Goal: Information Seeking & Learning: Find specific page/section

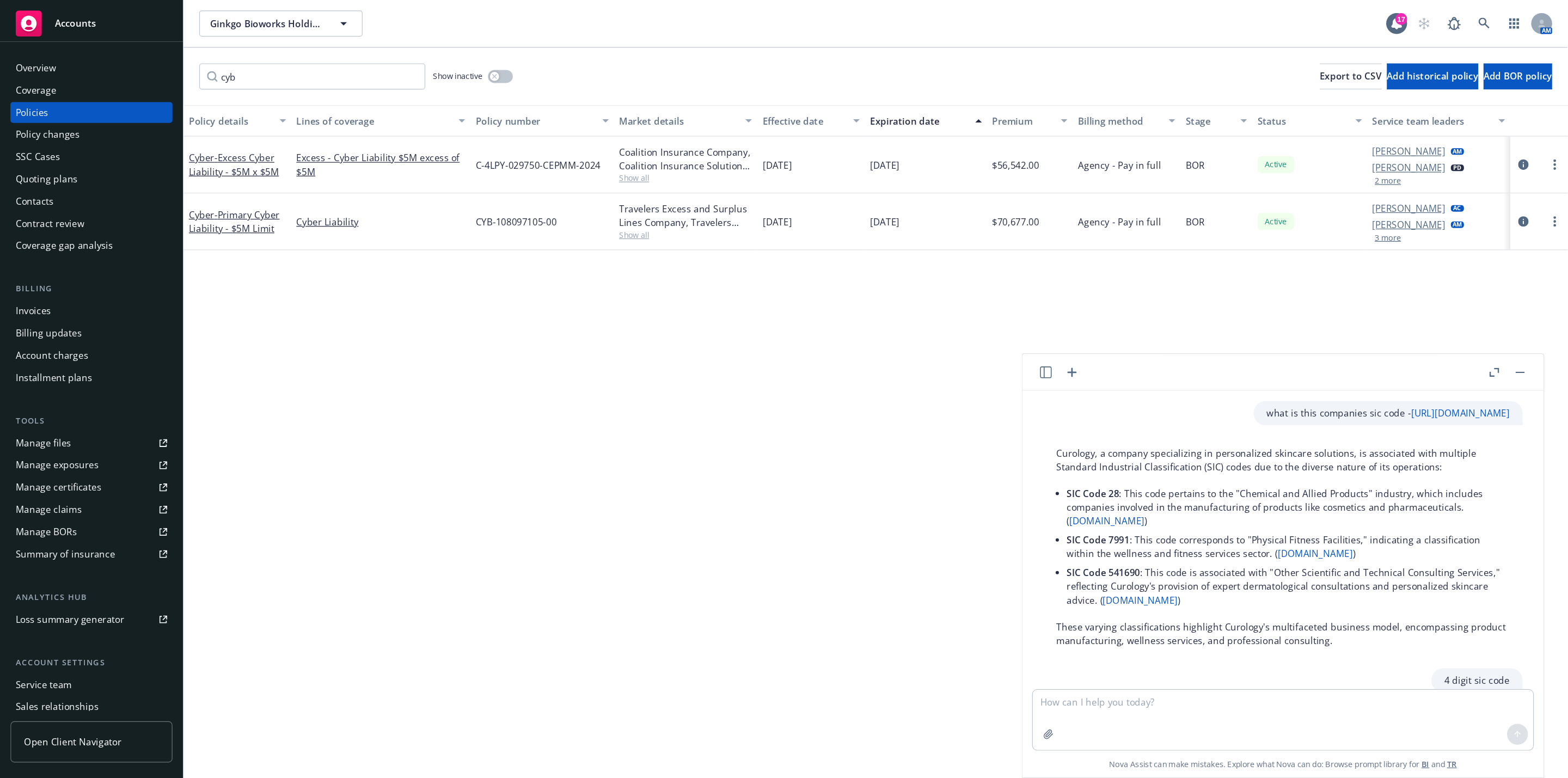
scroll to position [744, 0]
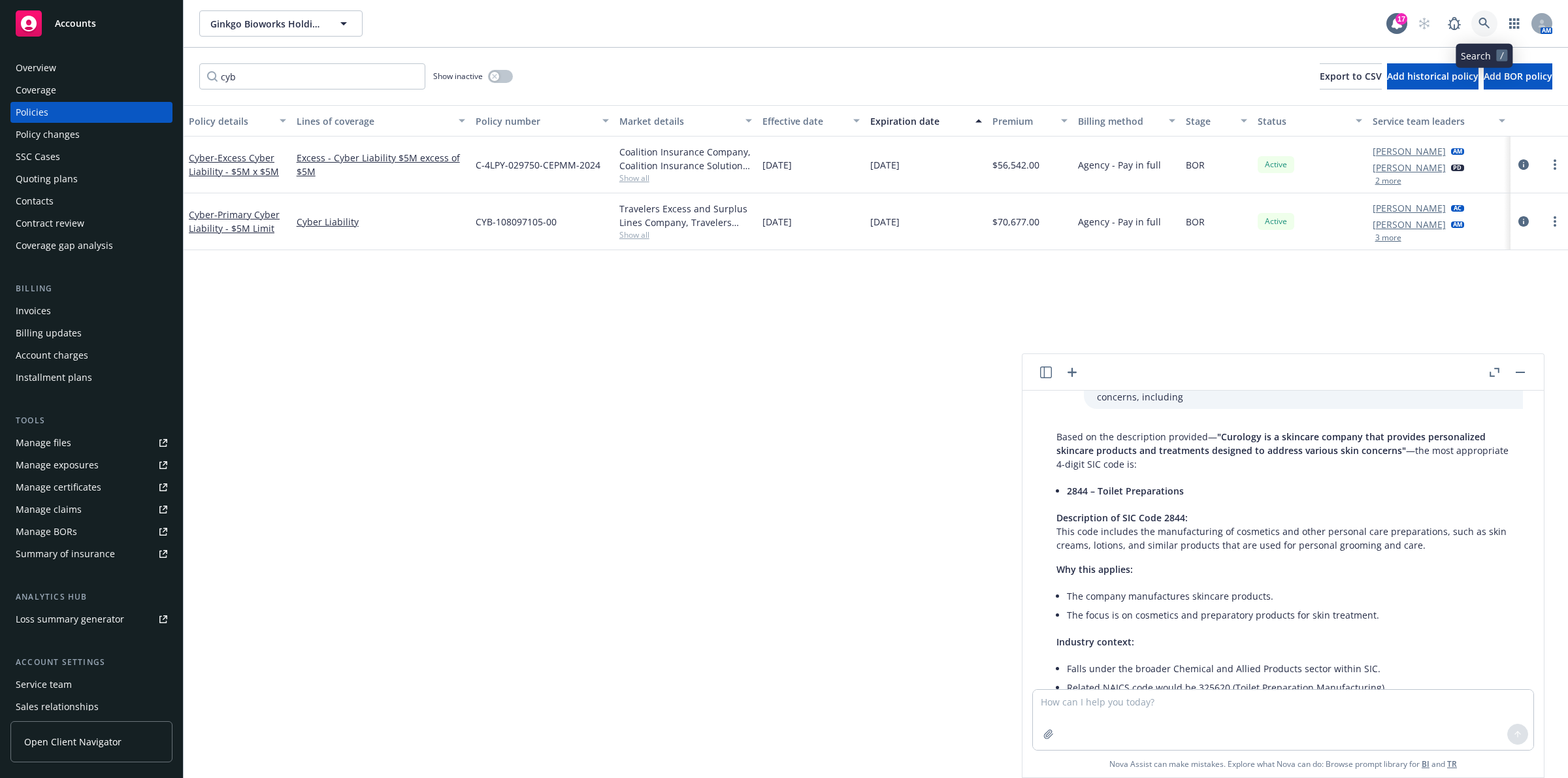
click at [1480, 21] on icon at bounding box center [1484, 23] width 12 height 12
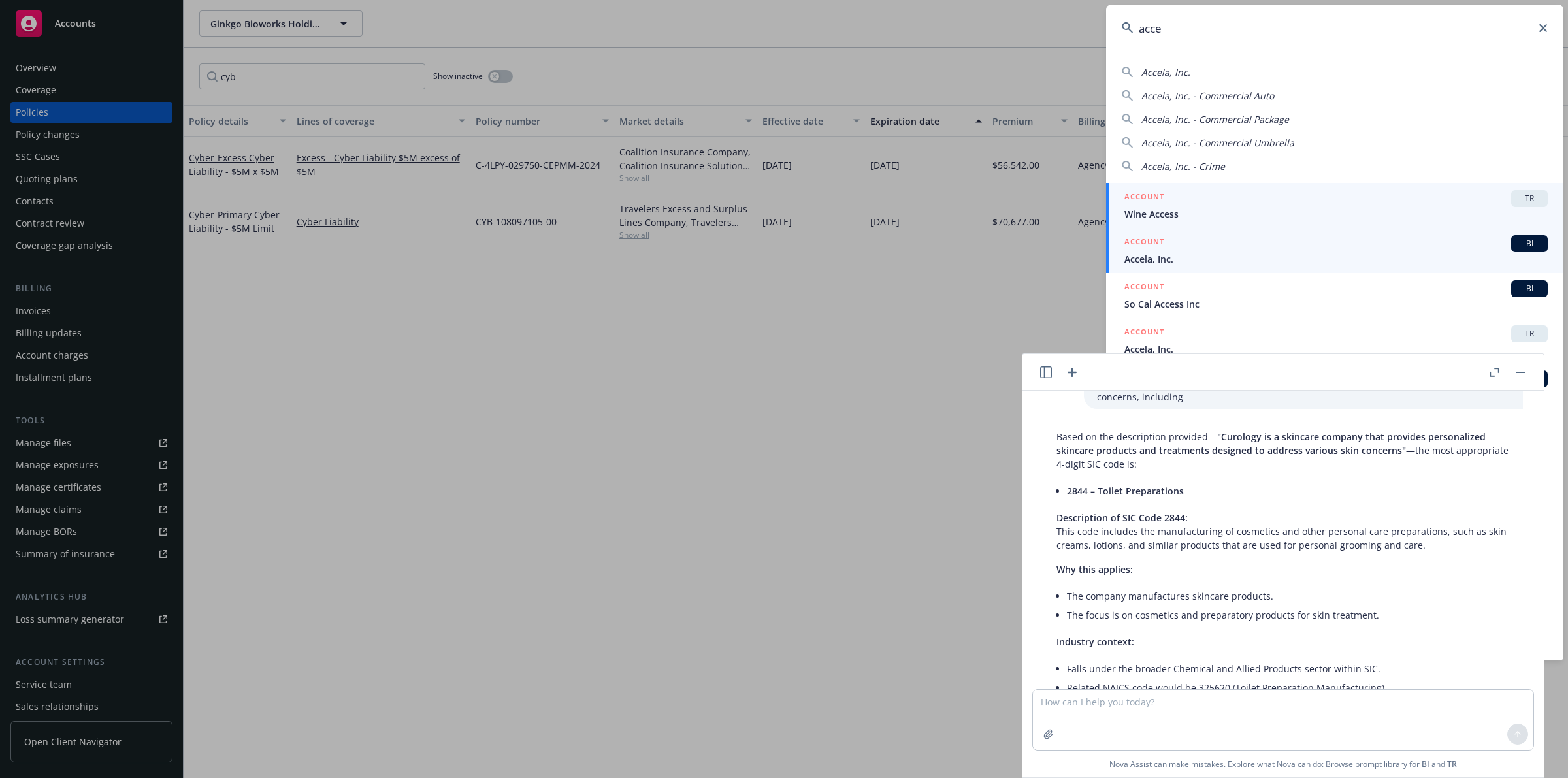
type input "acce"
click at [1289, 260] on span "Accela, Inc." at bounding box center [1336, 259] width 423 height 13
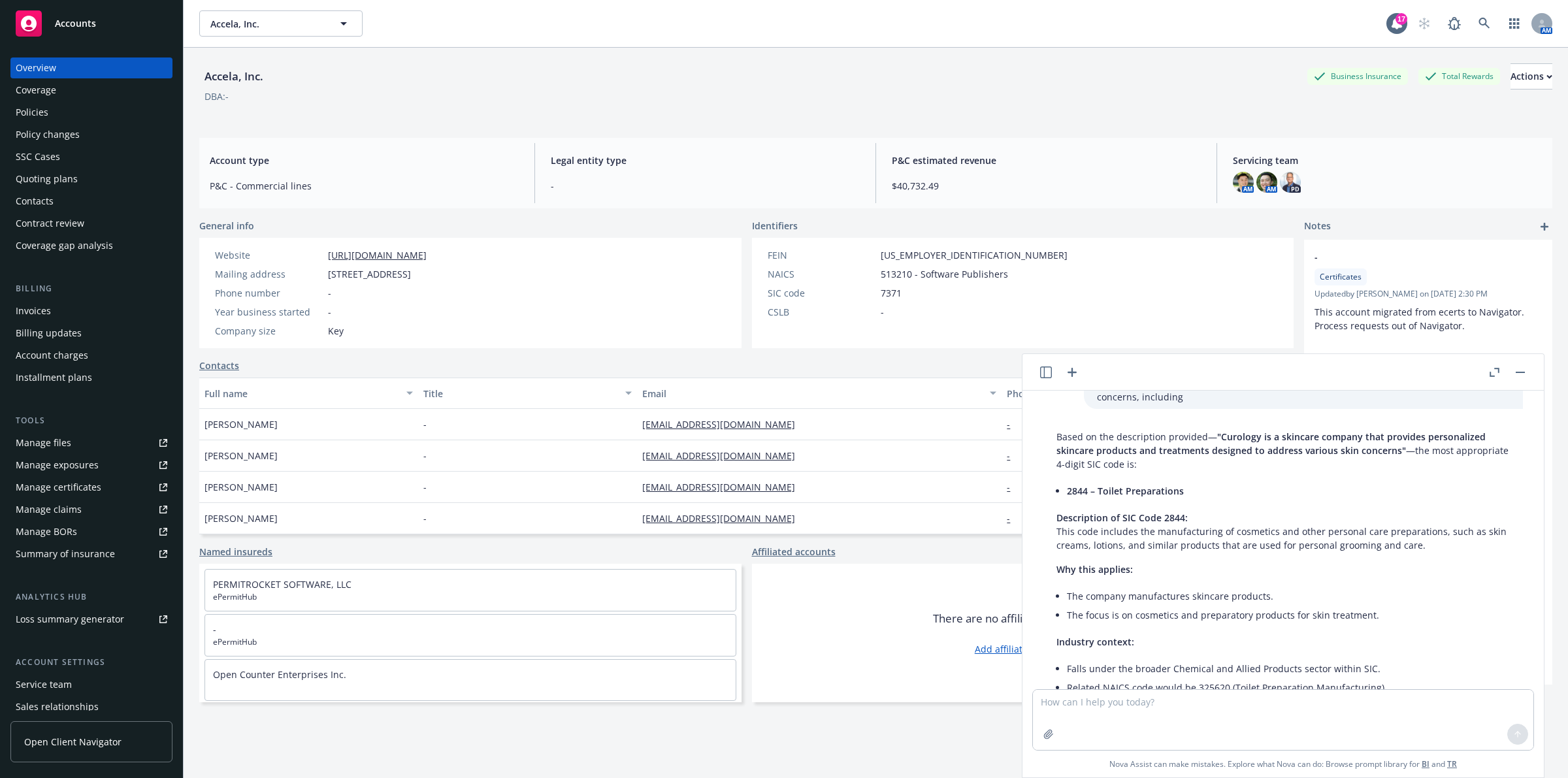
click at [1518, 376] on button "button" at bounding box center [1520, 372] width 15 height 15
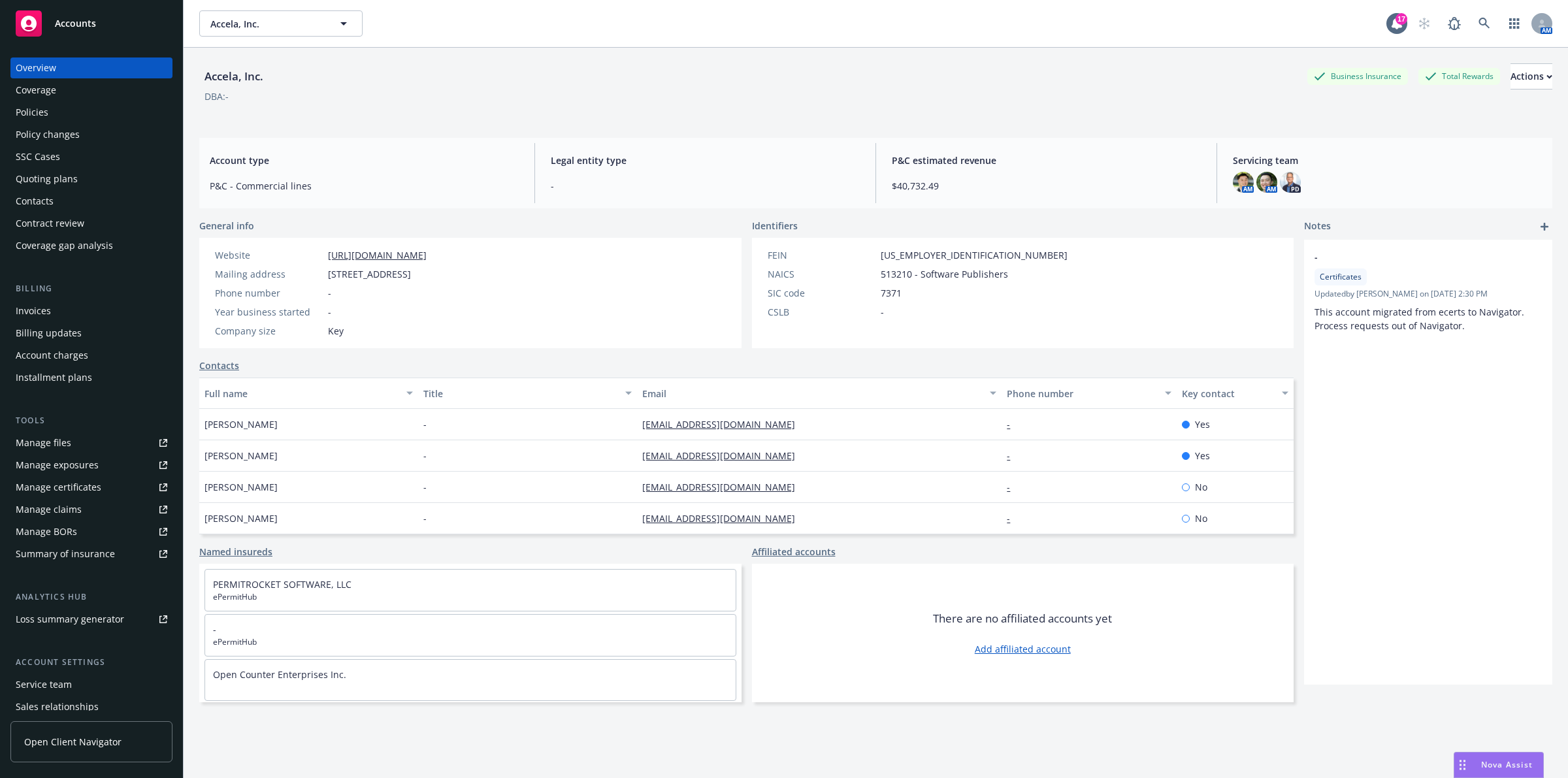
click at [103, 105] on div "Policies" at bounding box center [91, 113] width 152 height 21
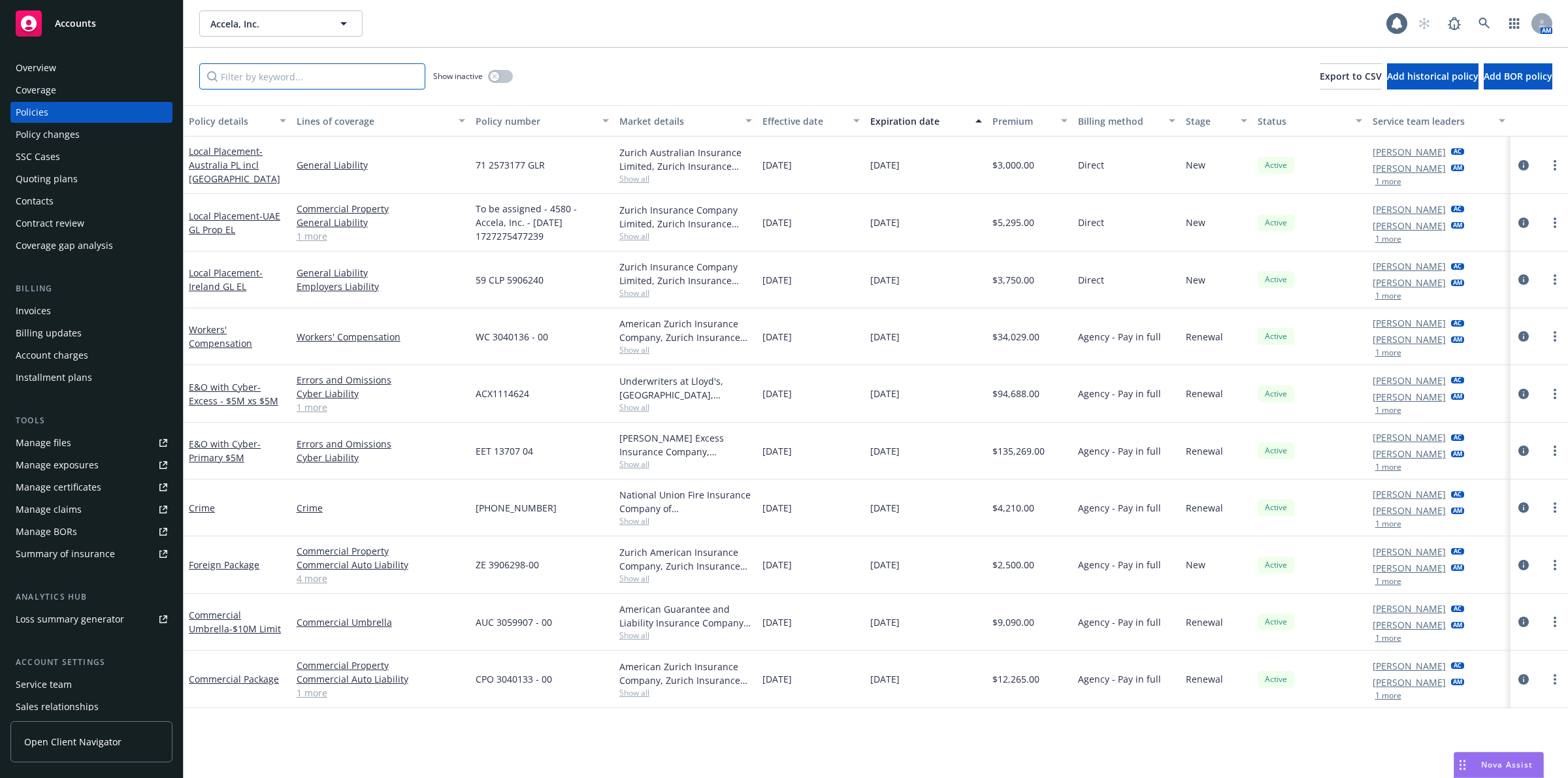
click at [295, 80] on input "Filter by keyword..." at bounding box center [311, 76] width 226 height 26
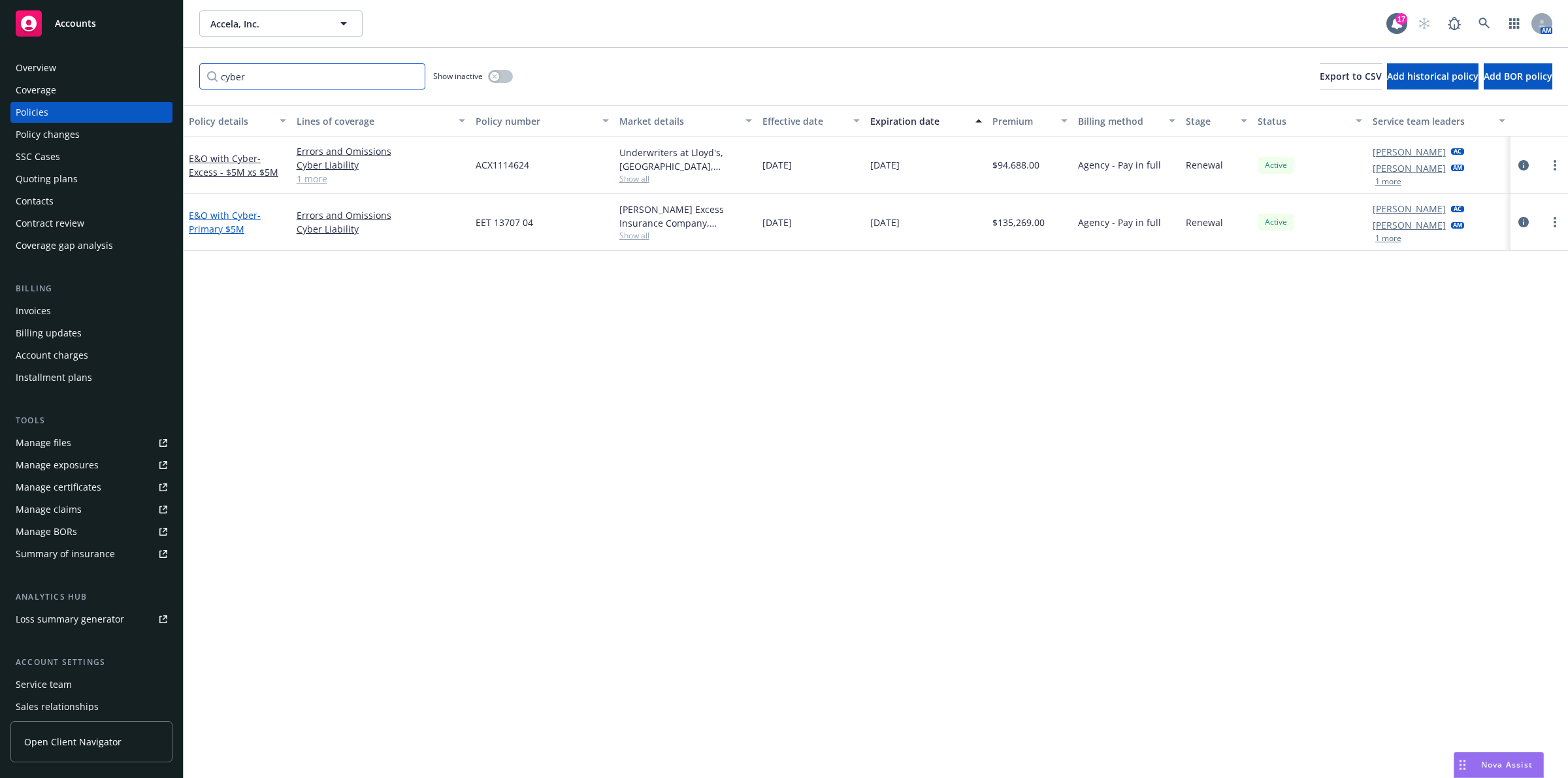
type input "cyber"
click at [223, 217] on link "E&O with Cyber - Primary $5M" at bounding box center [224, 221] width 72 height 26
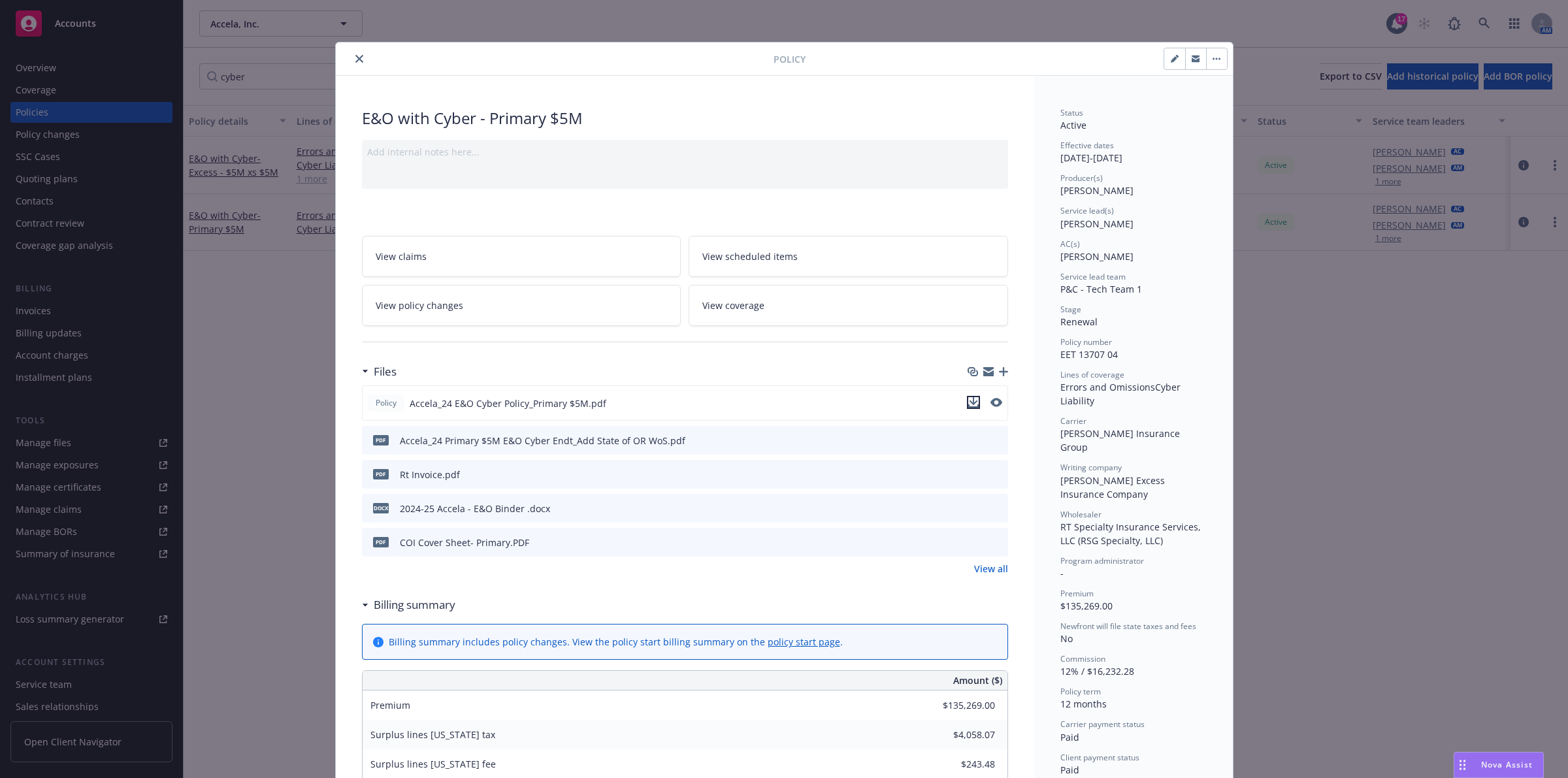
click at [968, 401] on icon "download file" at bounding box center [973, 402] width 11 height 11
click at [1518, 415] on div "Policy E&O with Cyber - Primary $5M Add internal notes here... View claims View…" at bounding box center [784, 389] width 1568 height 778
drag, startPoint x: 351, startPoint y: 60, endPoint x: 2537, endPoint y: 378, distance: 2209.0
click at [1567, 378] on html "Accounts Overview Coverage Policies Policy changes SSC Cases Quoting plans Cont…" at bounding box center [784, 389] width 1568 height 778
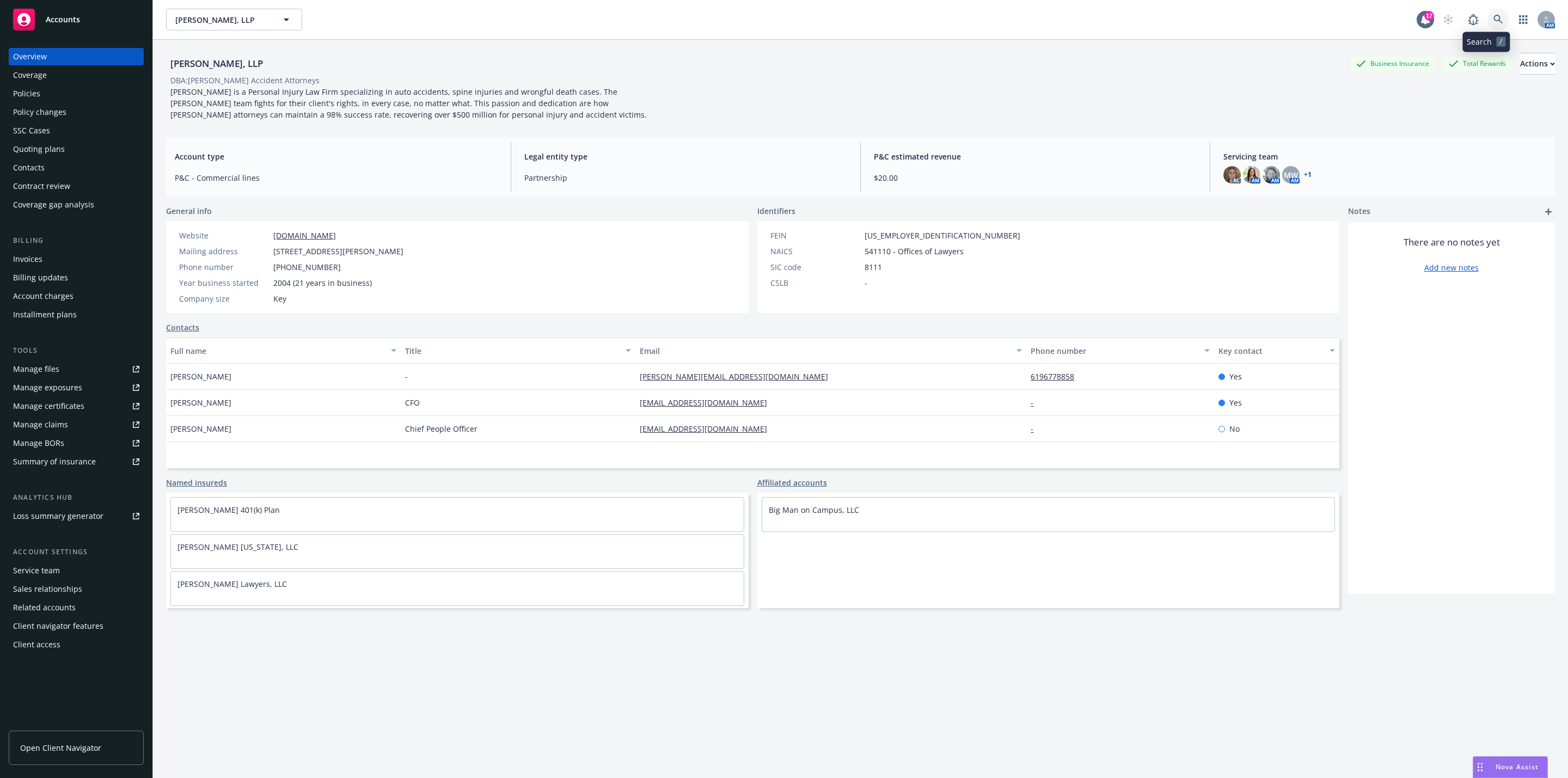
click at [1488, 28] on link at bounding box center [1498, 19] width 22 height 22
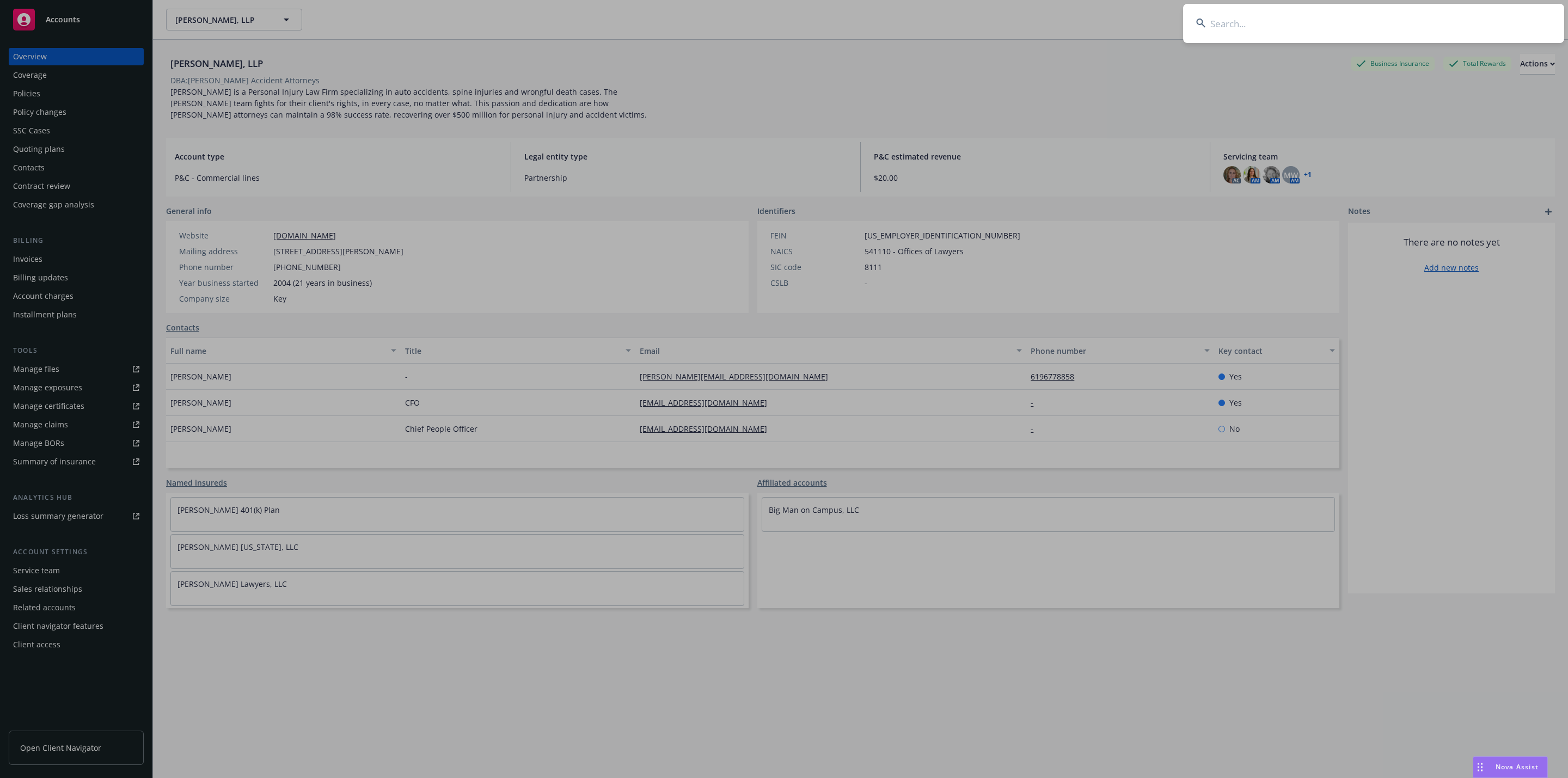
click at [1279, 23] on input at bounding box center [1374, 23] width 381 height 39
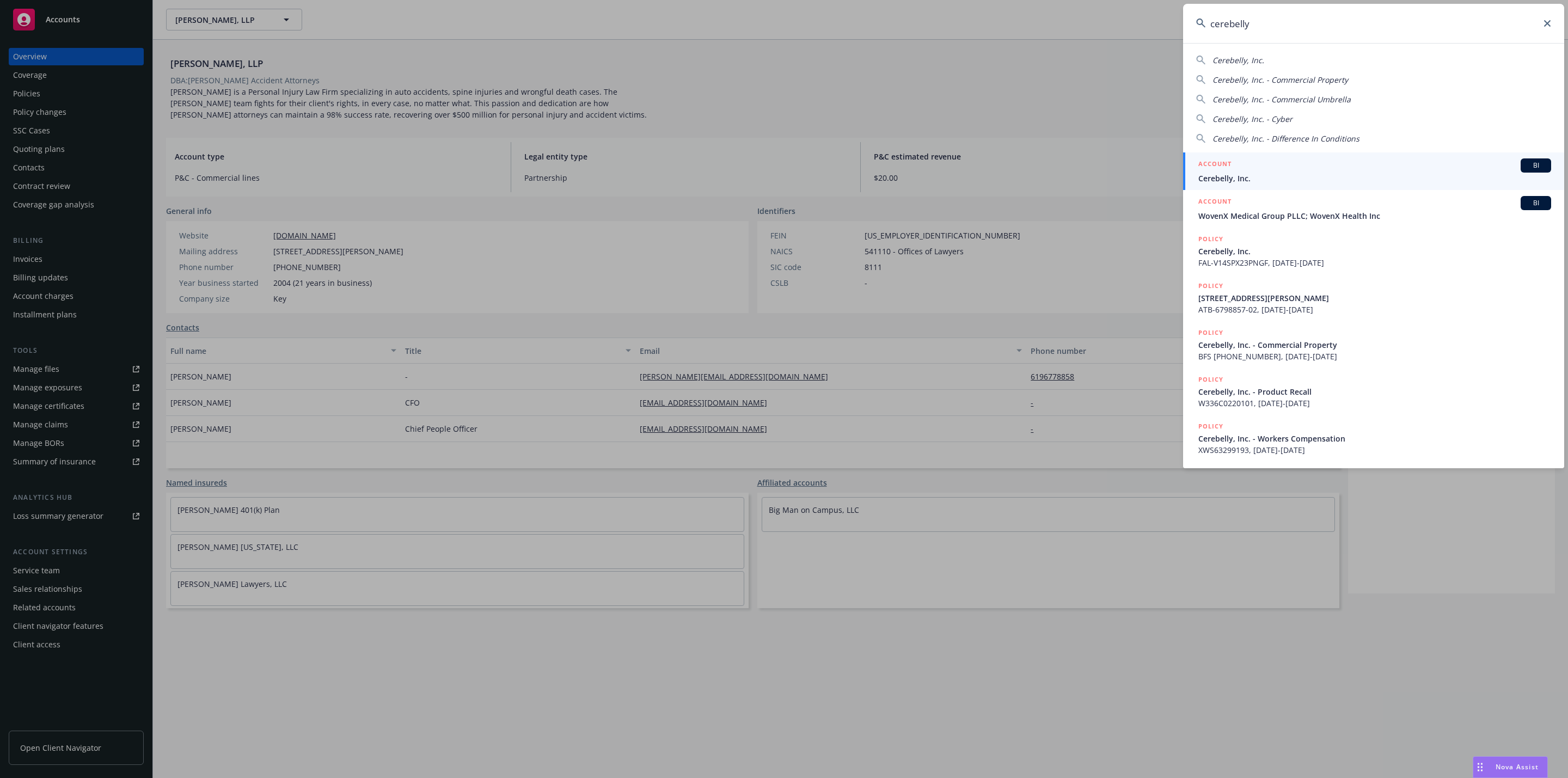
type input "cerebelly"
click at [1312, 168] on div "ACCOUNT BI" at bounding box center [1375, 166] width 353 height 14
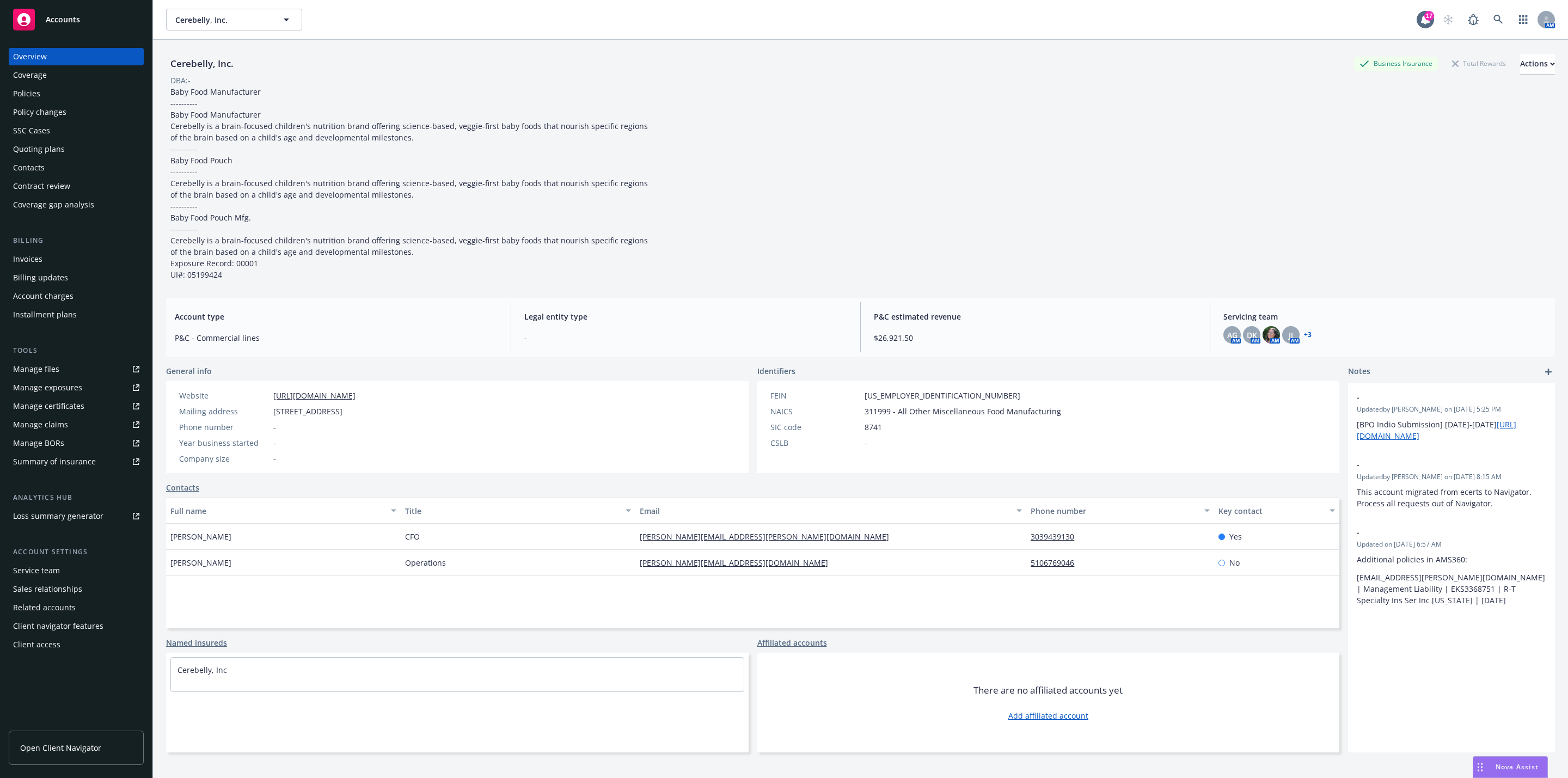
click at [56, 85] on div "Policies" at bounding box center [76, 94] width 127 height 18
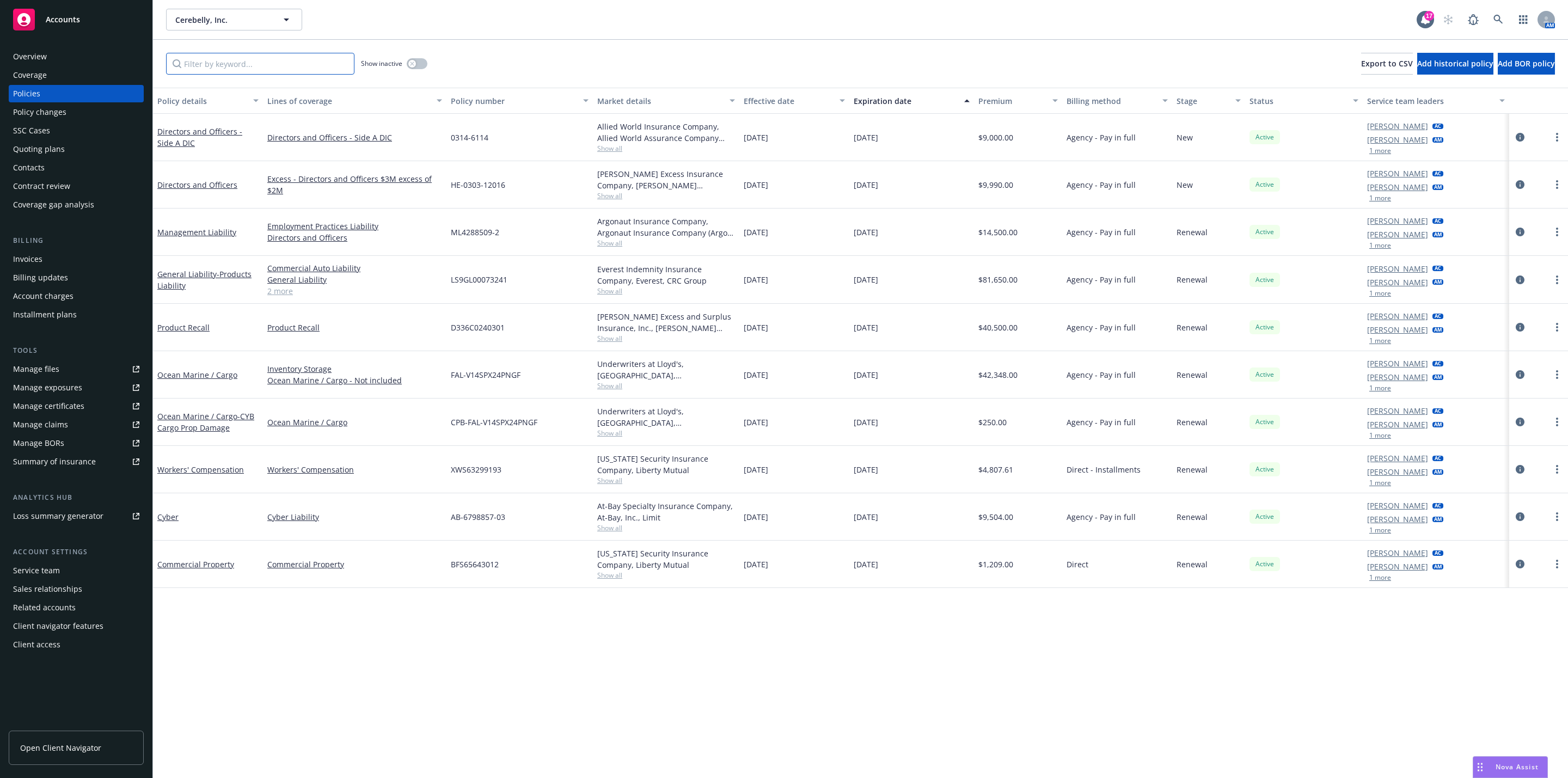
click at [223, 67] on input "Filter by keyword..." at bounding box center [260, 63] width 188 height 22
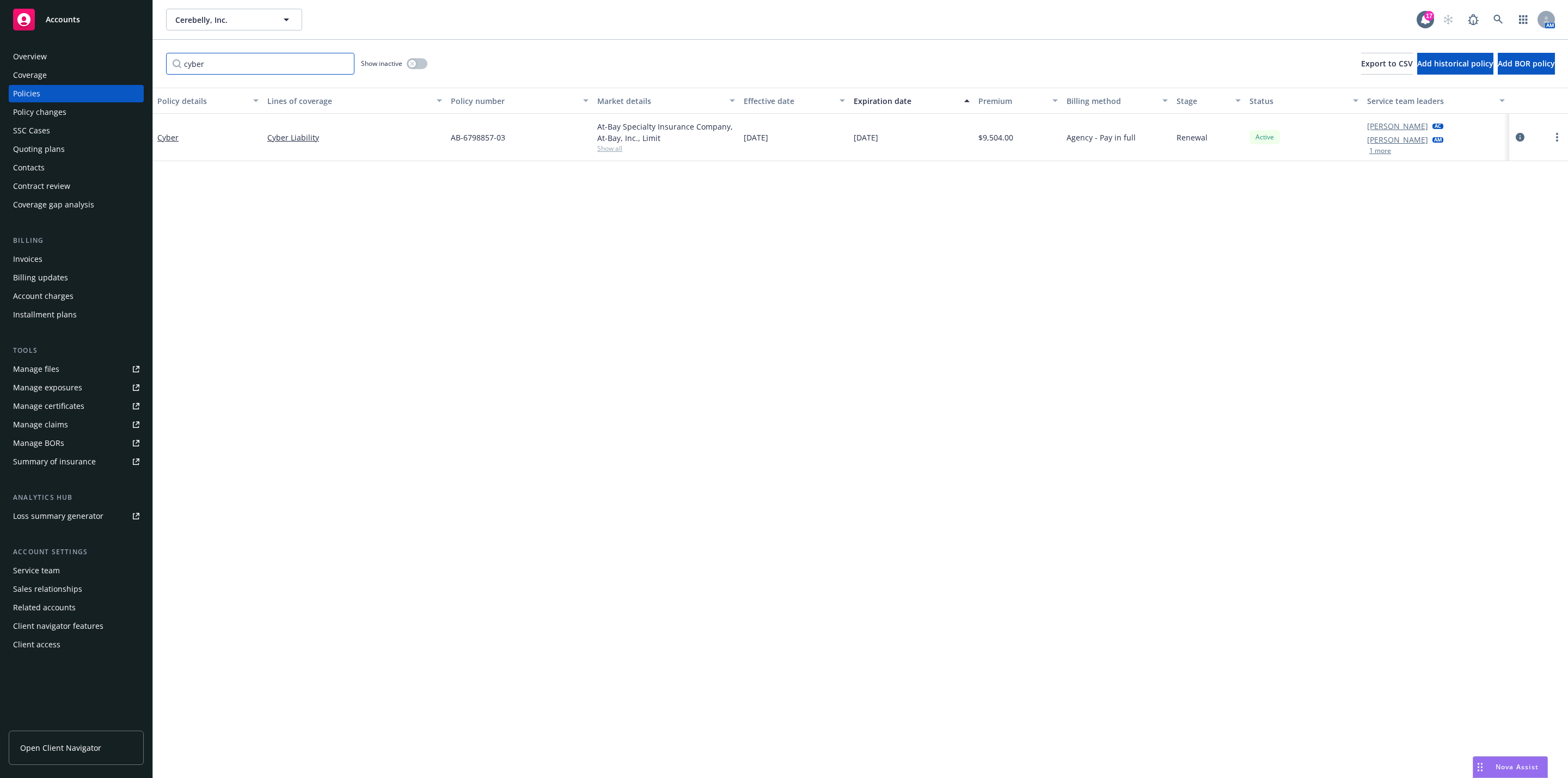
type input "cyber"
click at [668, 244] on div "Policy details Lines of coverage Policy number Market details Effective date Ex…" at bounding box center [861, 433] width 1415 height 691
click at [1497, 18] on icon at bounding box center [1498, 19] width 10 height 10
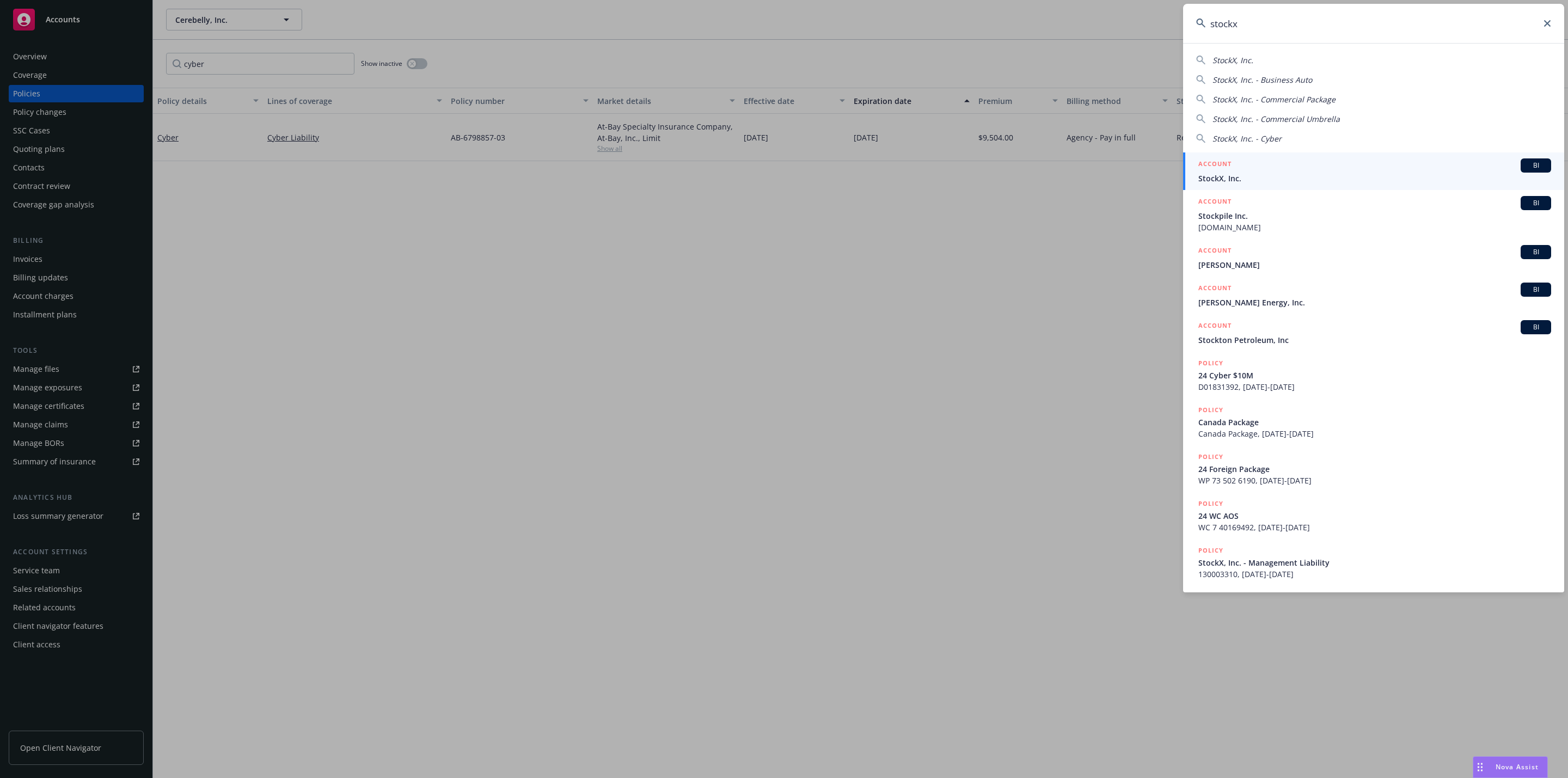
type input "stockx"
click at [1283, 183] on span "StockX, Inc." at bounding box center [1375, 178] width 353 height 11
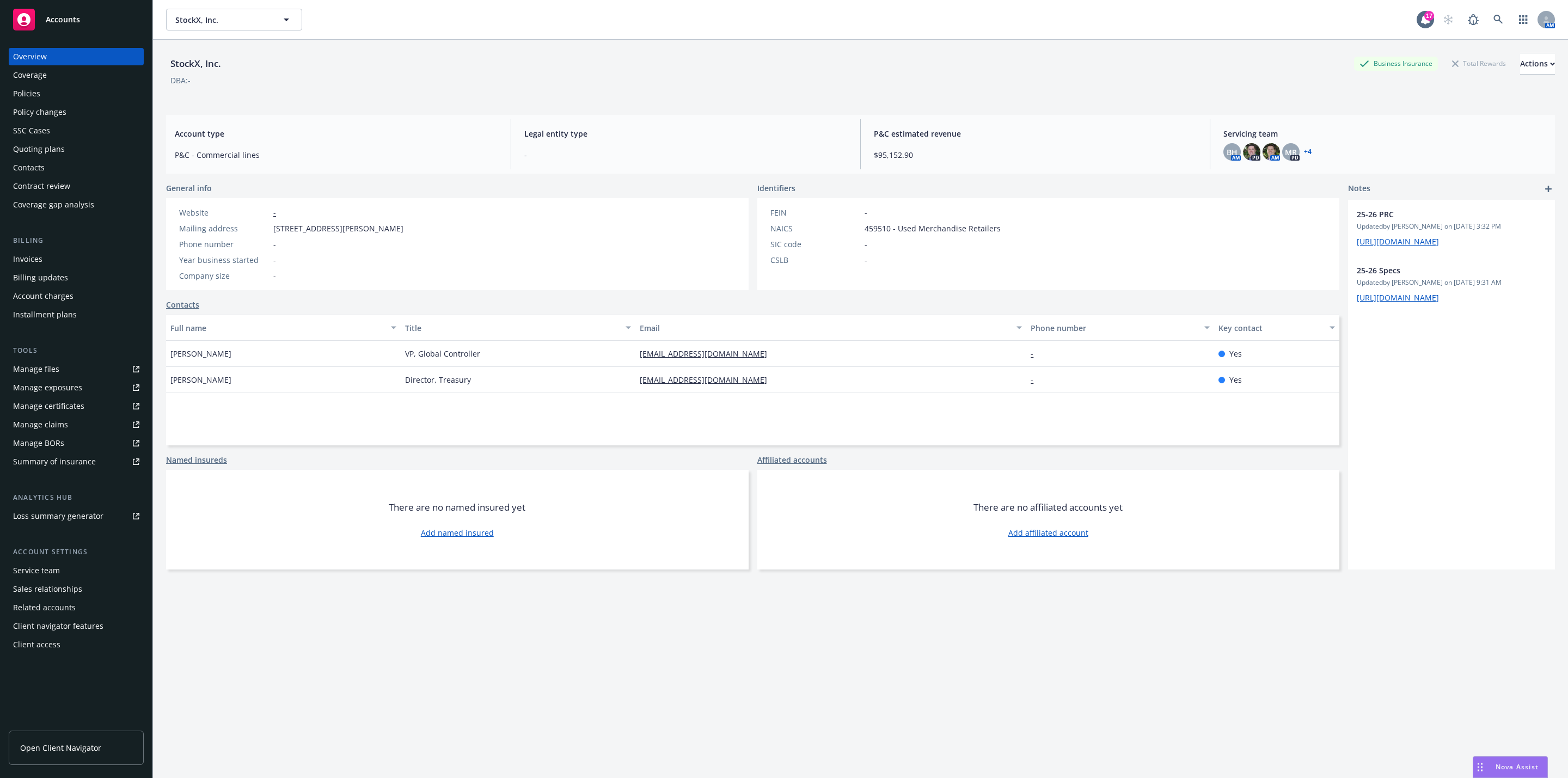
click at [66, 87] on div "Policies" at bounding box center [76, 94] width 127 height 18
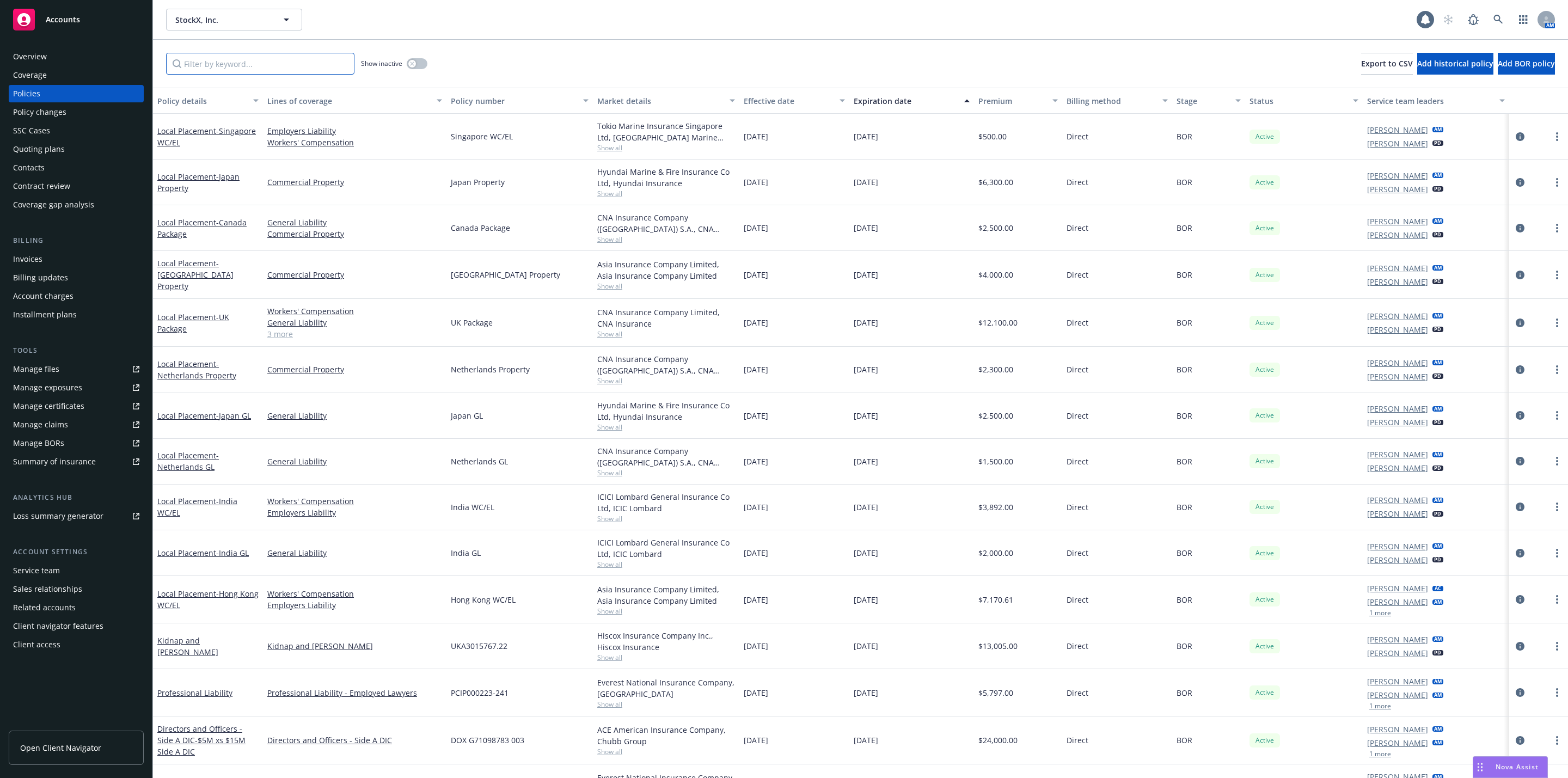
click at [276, 67] on input "Filter by keyword..." at bounding box center [260, 63] width 188 height 22
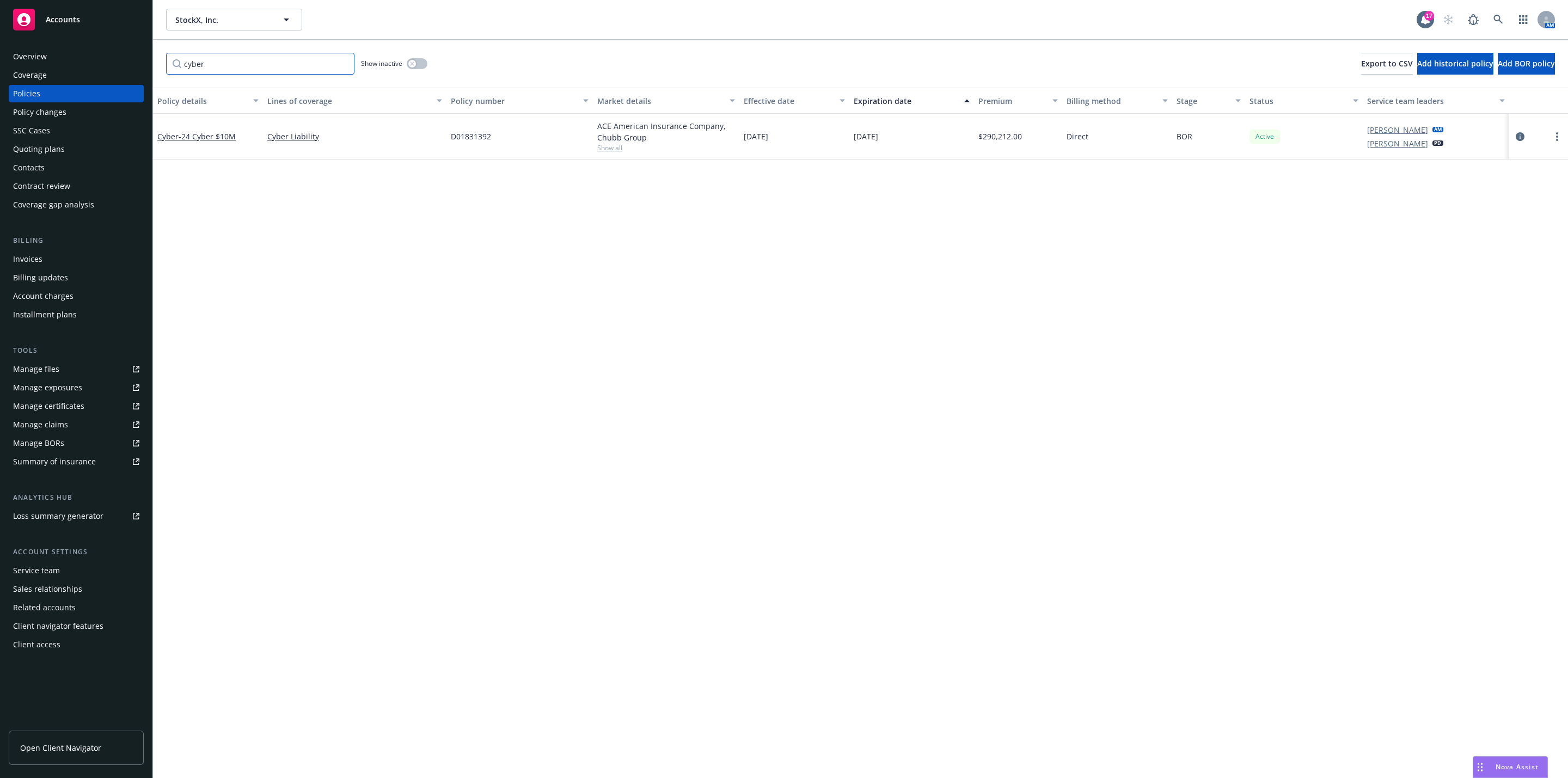
type input "cyber"
click at [64, 51] on div "Overview" at bounding box center [76, 57] width 127 height 18
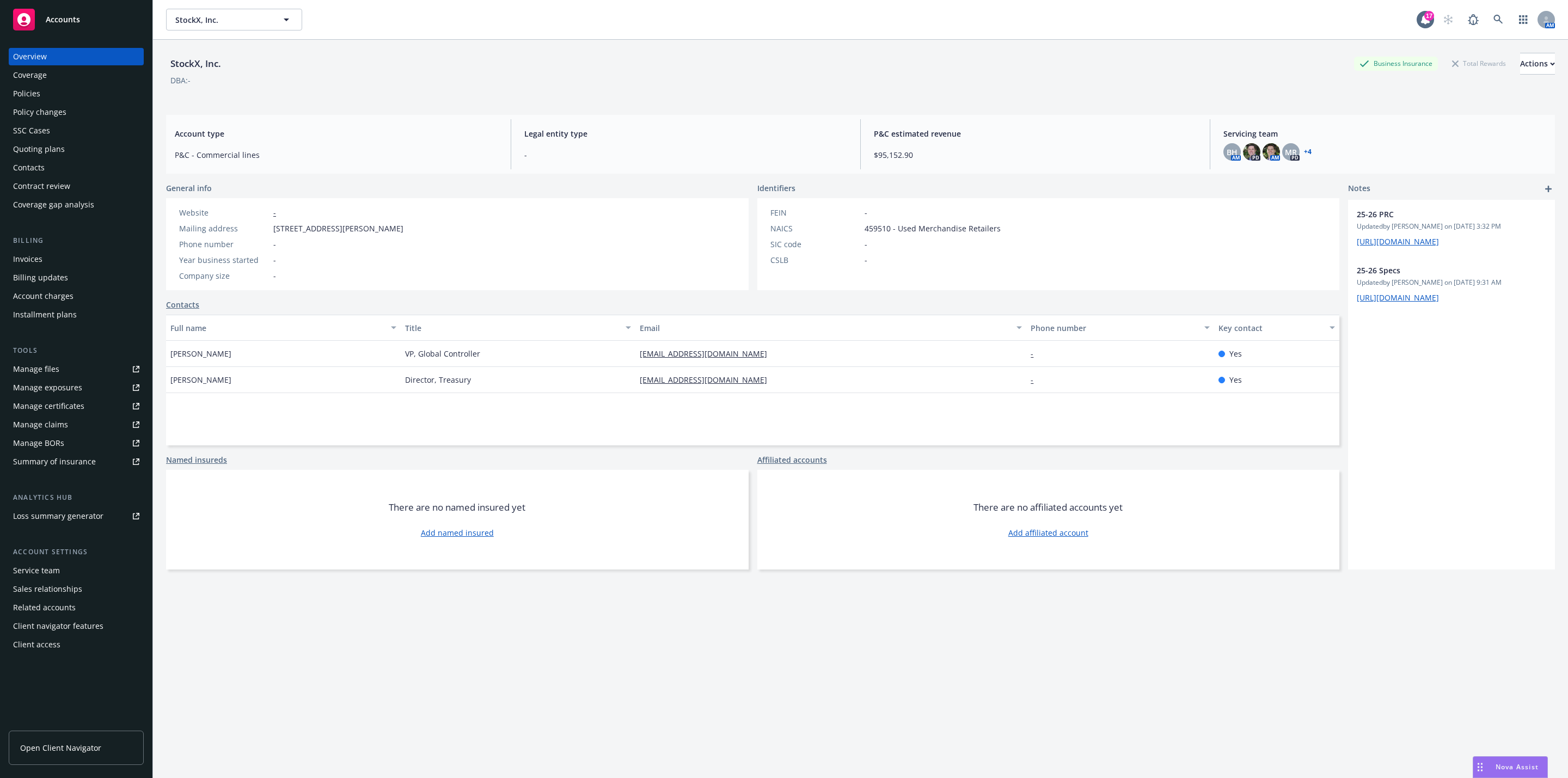
click at [1304, 152] on link "+ 4" at bounding box center [1308, 152] width 8 height 6
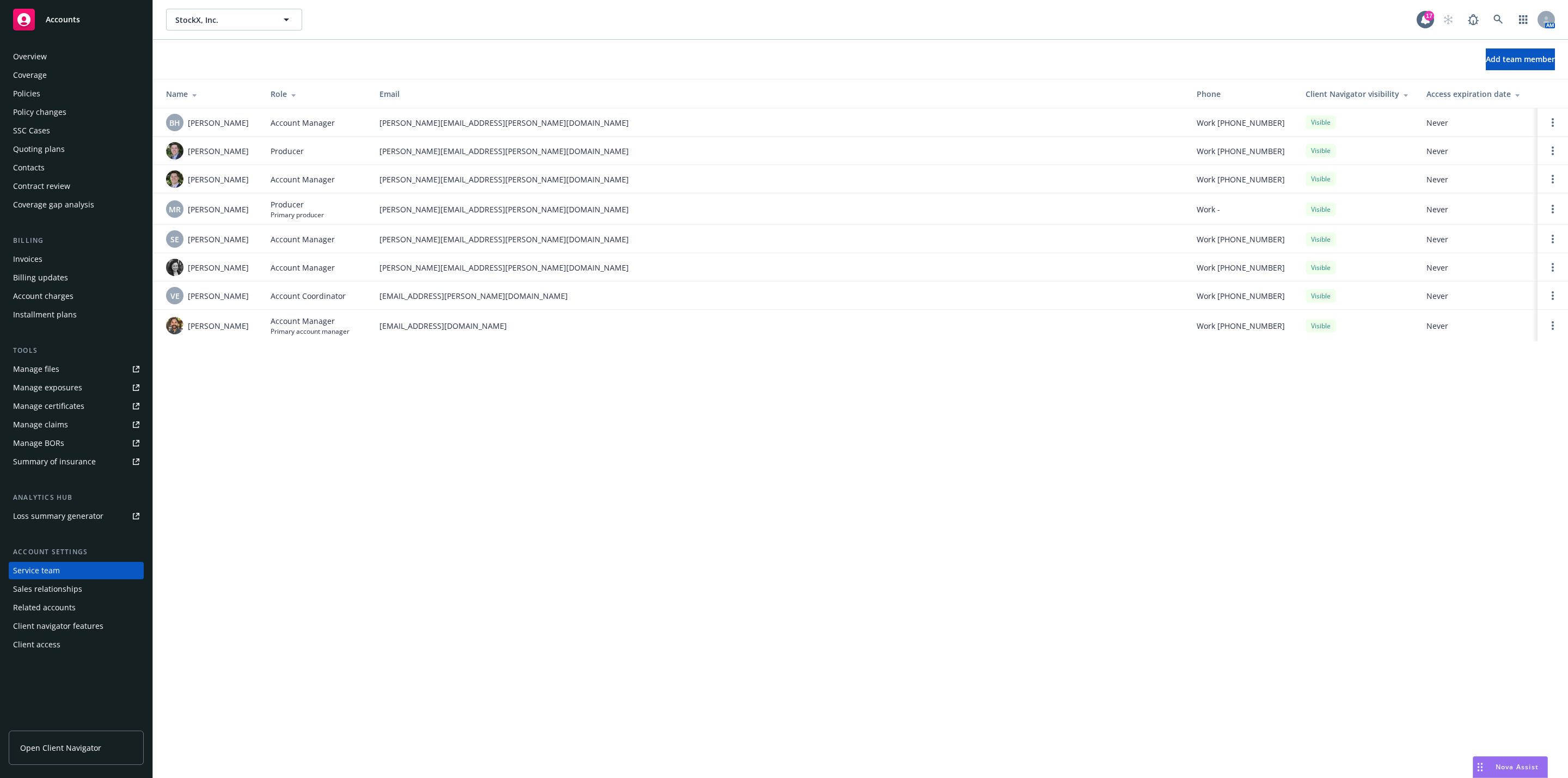
click at [833, 427] on div "StockX, Inc. StockX, Inc. 17 AM Add team member Name Role Email Phone Client Na…" at bounding box center [861, 389] width 1415 height 778
click at [45, 50] on div "Overview" at bounding box center [30, 57] width 34 height 18
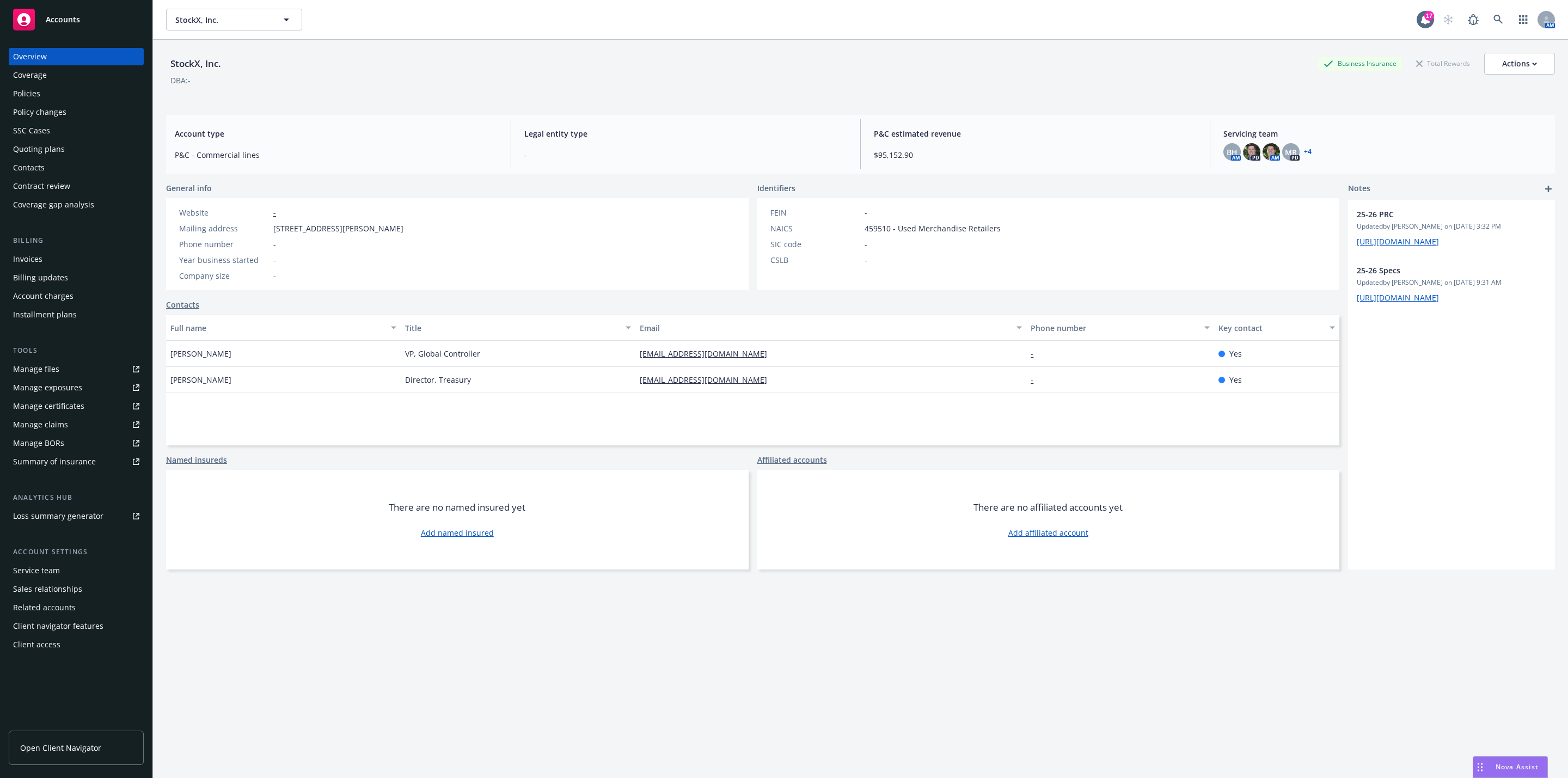
click at [62, 91] on div "Policies" at bounding box center [76, 94] width 127 height 18
